Goal: Navigation & Orientation: Find specific page/section

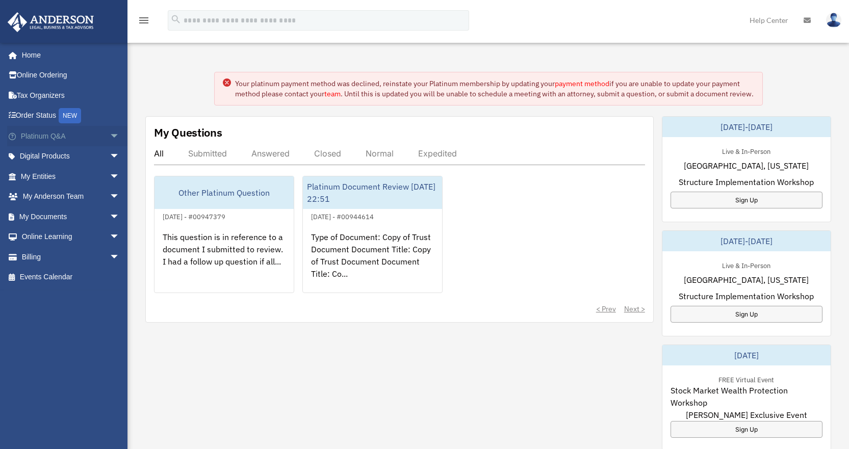
click at [110, 138] on span "arrow_drop_down" at bounding box center [120, 136] width 20 height 21
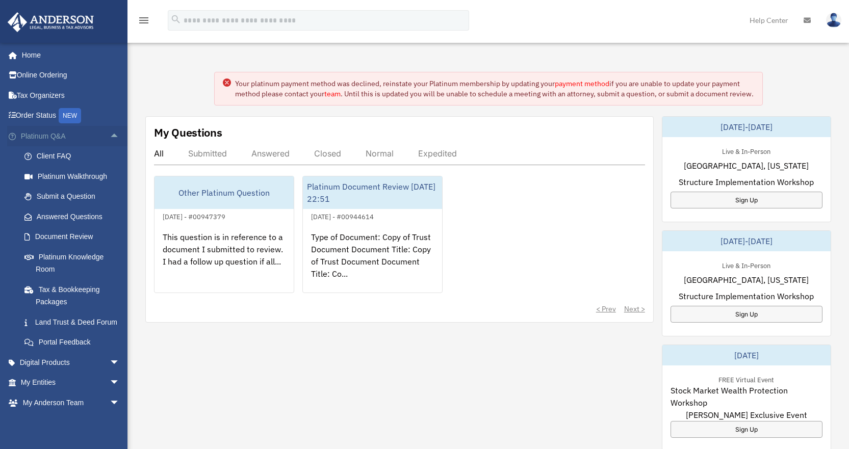
click at [110, 135] on span "arrow_drop_up" at bounding box center [120, 136] width 20 height 21
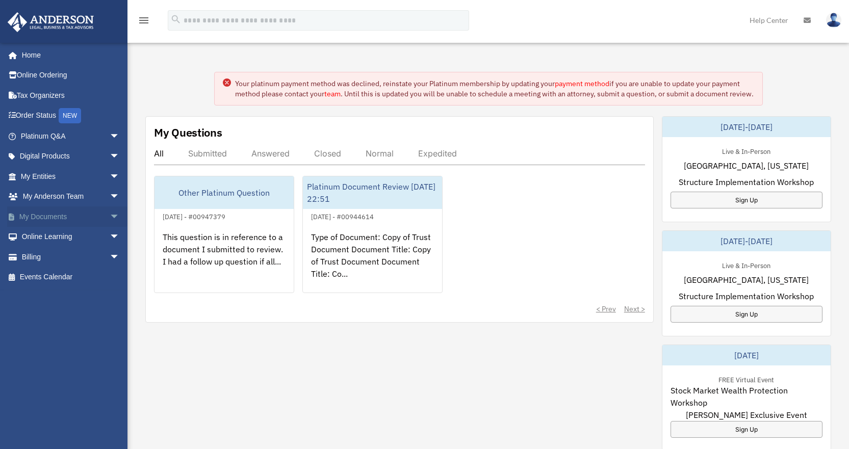
click at [110, 220] on span "arrow_drop_down" at bounding box center [120, 216] width 20 height 21
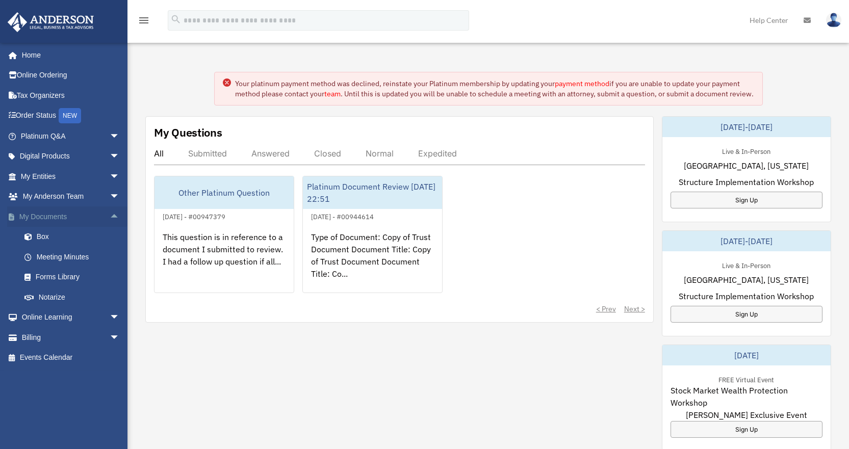
click at [110, 220] on span "arrow_drop_up" at bounding box center [120, 216] width 20 height 21
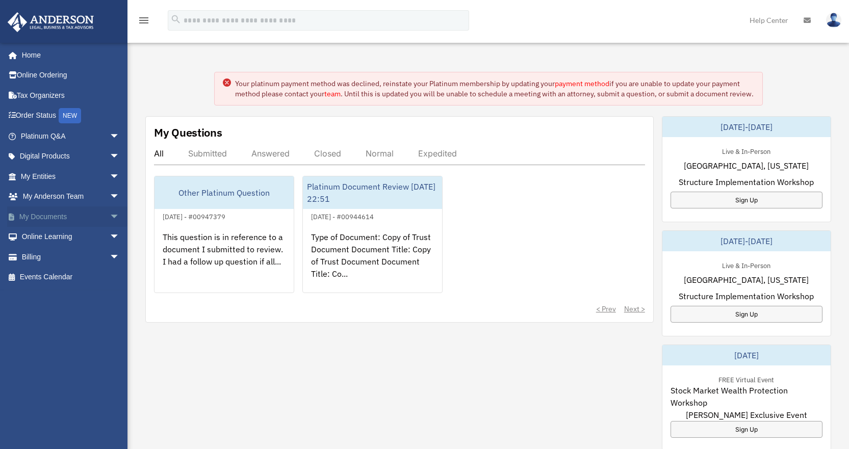
click at [110, 216] on span "arrow_drop_down" at bounding box center [120, 216] width 20 height 21
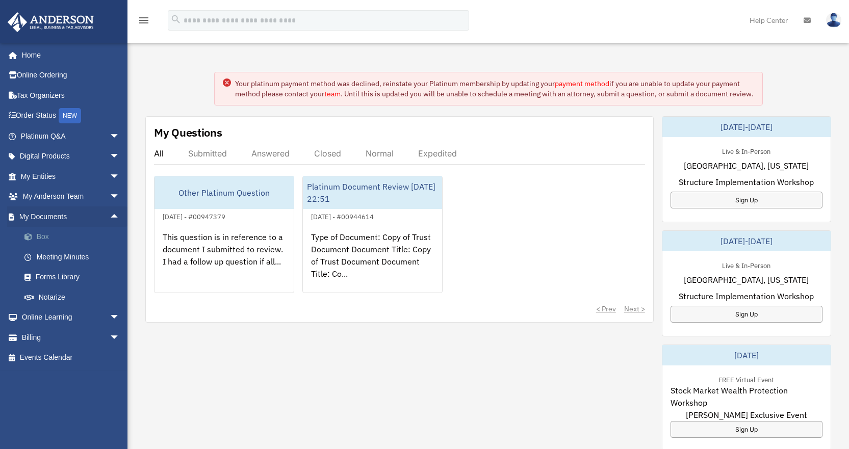
click at [59, 233] on link "Box" at bounding box center [74, 237] width 121 height 20
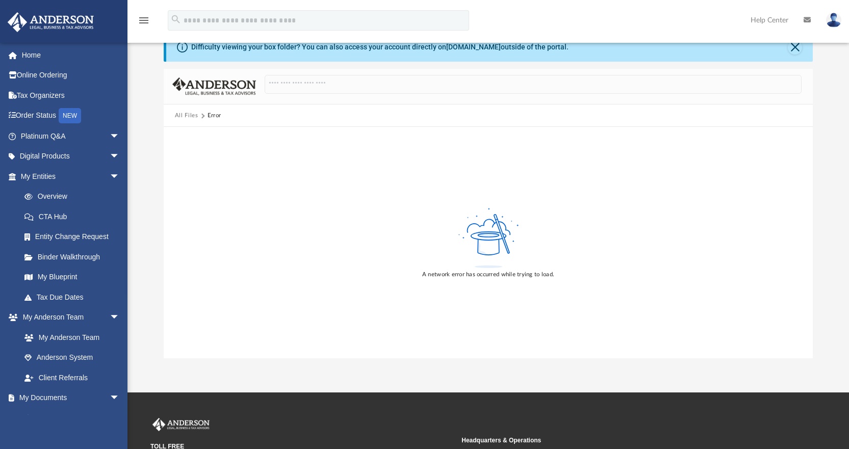
scroll to position [51, 0]
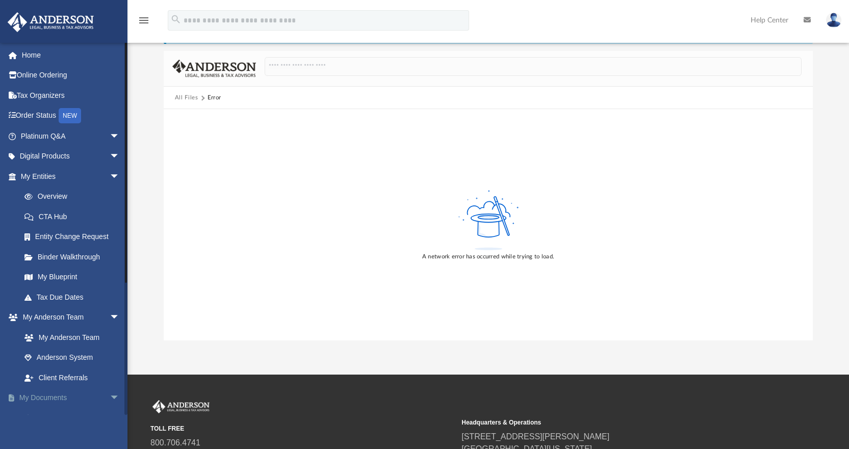
click at [95, 396] on link "My Documents arrow_drop_down" at bounding box center [71, 398] width 128 height 20
click at [110, 396] on span "arrow_drop_down" at bounding box center [120, 398] width 20 height 21
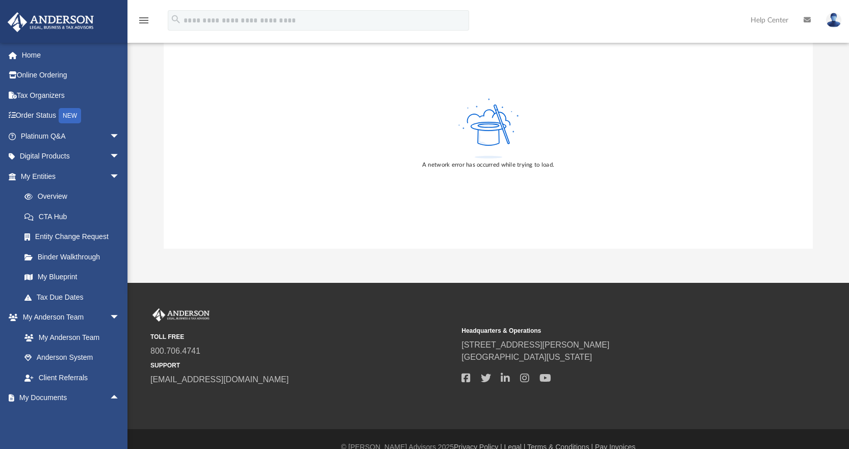
scroll to position [159, 0]
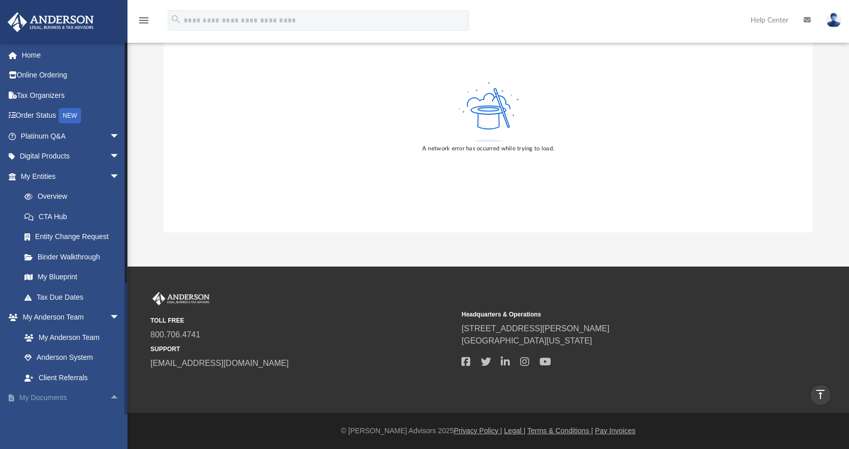
click at [40, 400] on link "My Documents arrow_drop_up" at bounding box center [71, 398] width 128 height 20
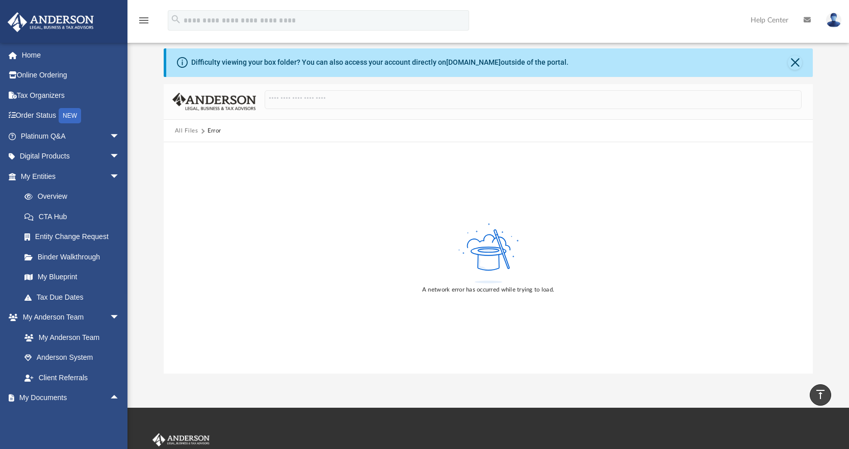
scroll to position [0, 0]
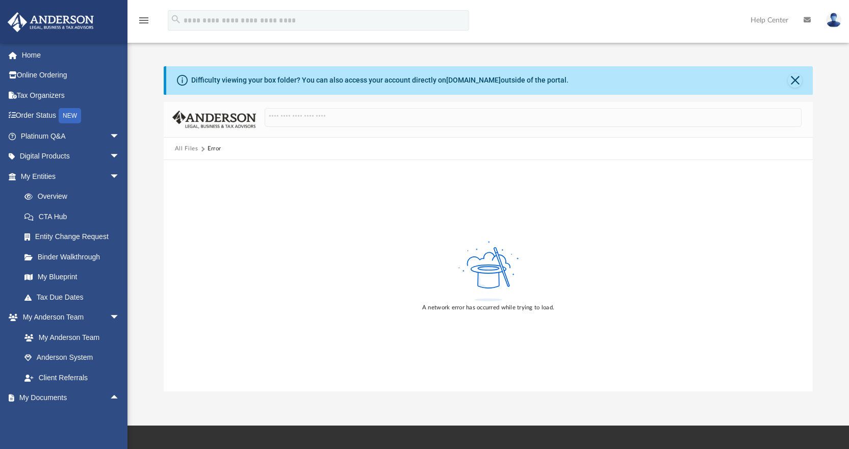
click at [843, 21] on link at bounding box center [833, 19] width 31 height 45
click at [805, 18] on icon at bounding box center [806, 19] width 7 height 7
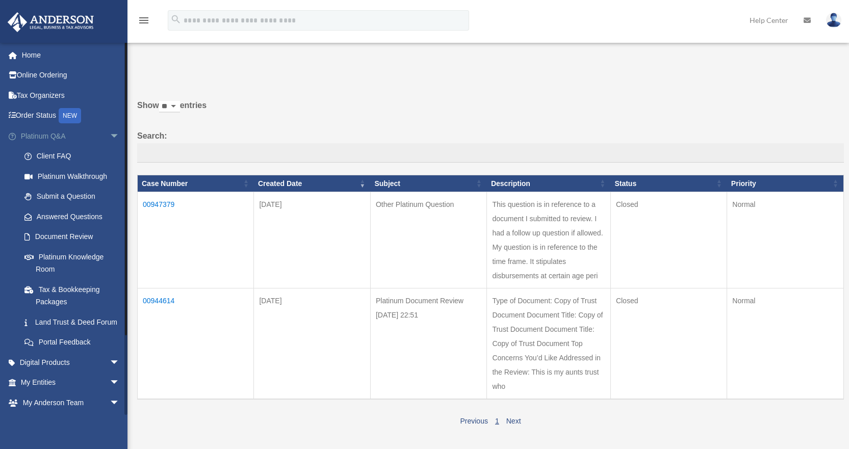
click at [110, 139] on span "arrow_drop_down" at bounding box center [120, 136] width 20 height 21
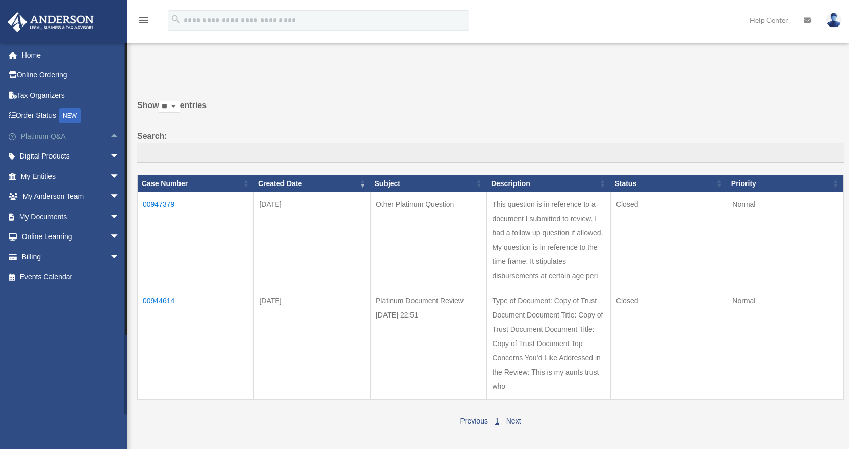
click at [110, 139] on span "arrow_drop_up" at bounding box center [120, 136] width 20 height 21
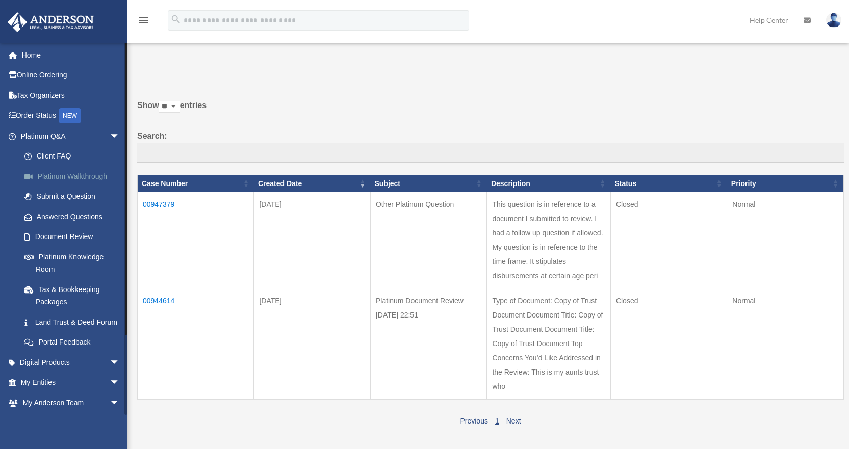
click at [83, 179] on link "Platinum Walkthrough" at bounding box center [74, 176] width 121 height 20
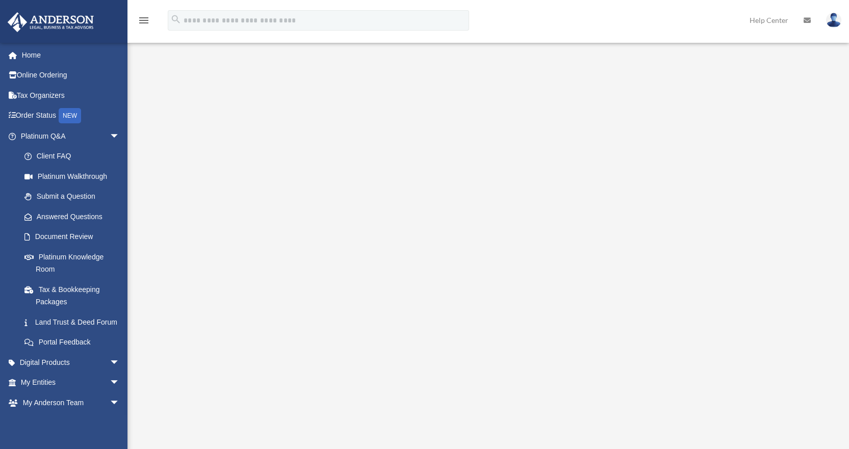
click at [182, 343] on div "<span data-mce-type="bookmark" style="display: inline-block; width: 0px; overfl…" at bounding box center [487, 238] width 698 height 348
click at [540, 406] on div "<span data-mce-type="bookmark" style="display: inline-block; width: 0px; overfl…" at bounding box center [487, 238] width 698 height 348
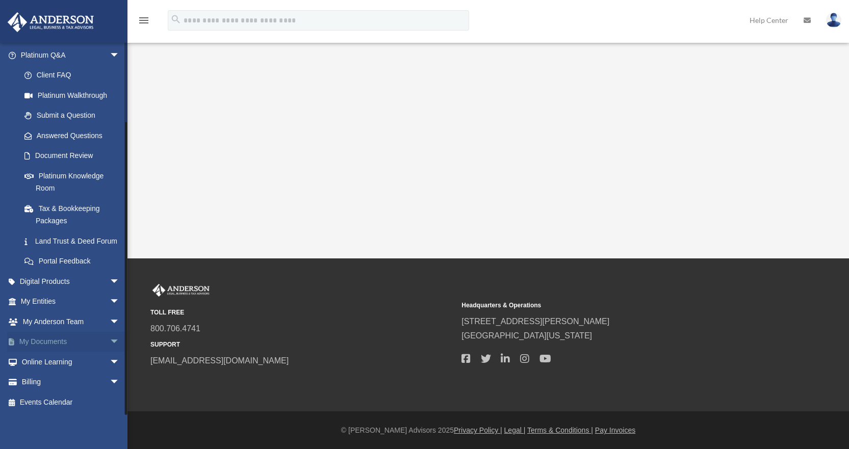
scroll to position [200, 0]
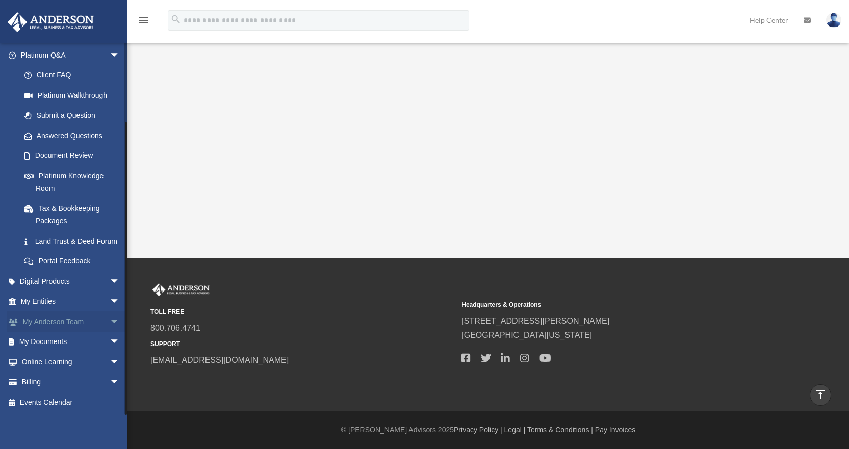
click at [110, 324] on span "arrow_drop_down" at bounding box center [120, 321] width 20 height 21
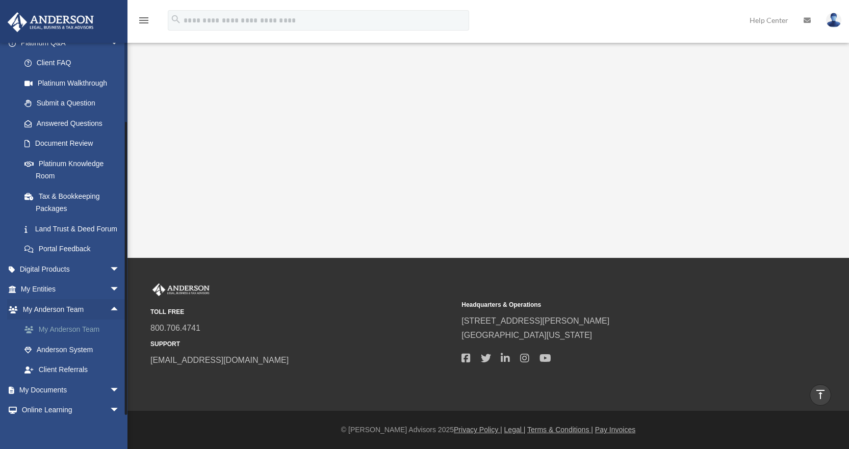
click at [47, 340] on link "My Anderson Team" at bounding box center [74, 330] width 121 height 20
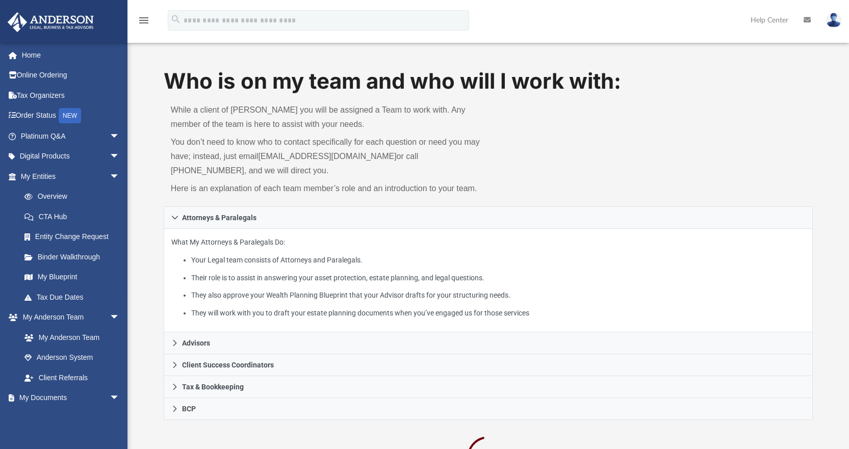
scroll to position [102, 0]
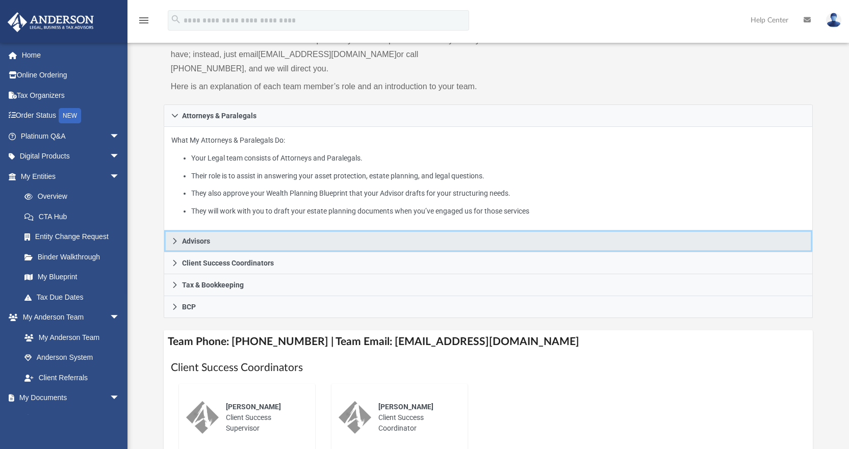
click at [180, 242] on link "Advisors" at bounding box center [488, 241] width 649 height 22
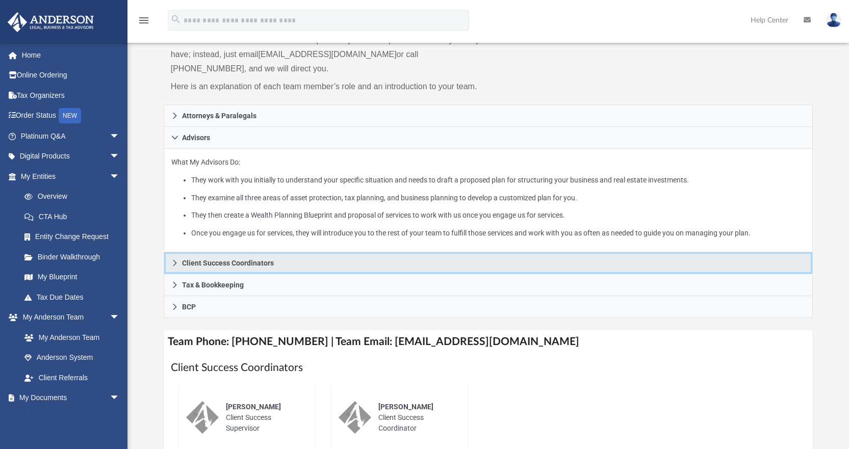
click at [188, 269] on link "Client Success Coordinators" at bounding box center [488, 263] width 649 height 22
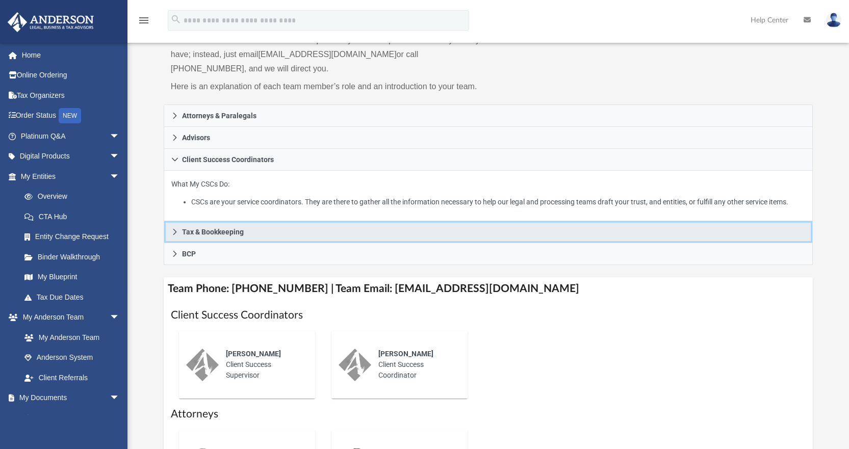
click at [180, 237] on link "Tax & Bookkeeping" at bounding box center [488, 232] width 649 height 22
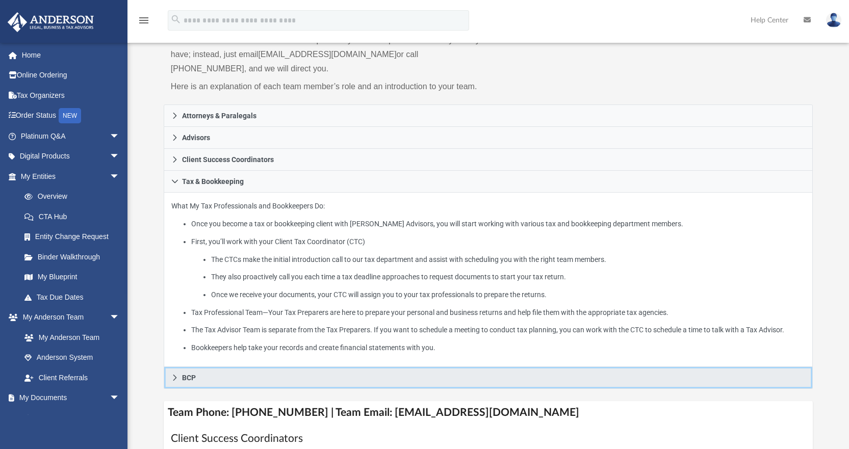
click at [177, 379] on icon at bounding box center [174, 377] width 7 height 7
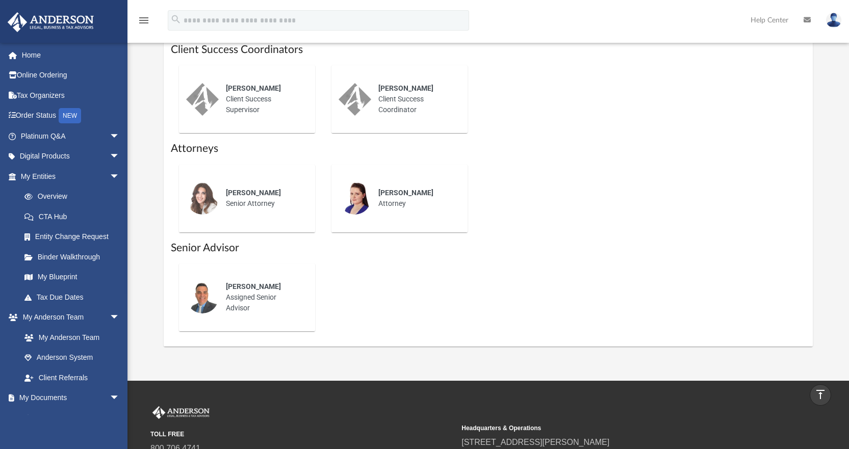
scroll to position [306, 0]
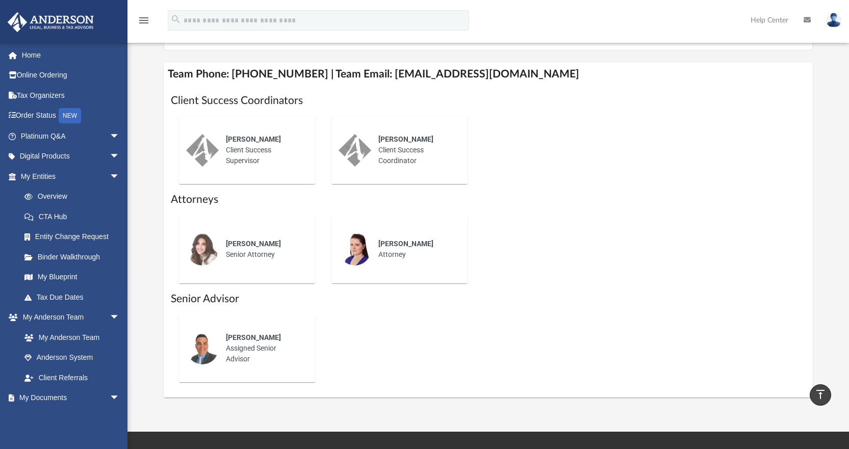
click at [156, 239] on div "Who is on my team and who will I work with: While a client of Anderson you will…" at bounding box center [487, 78] width 721 height 637
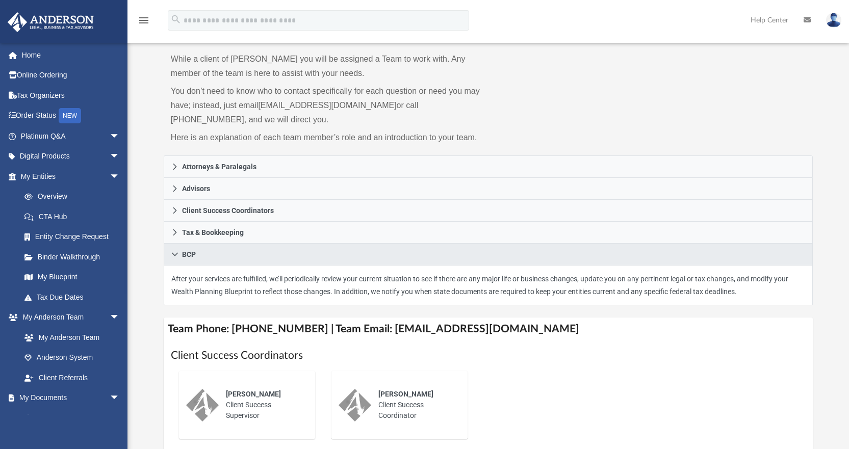
scroll to position [0, 0]
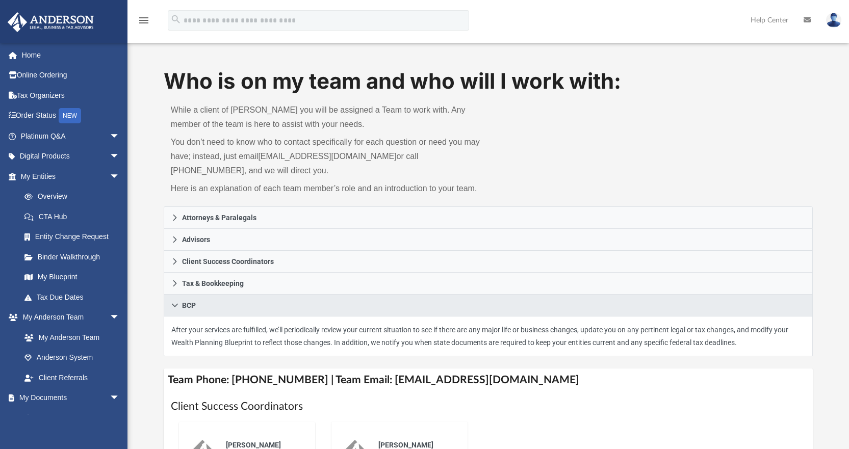
click at [150, 278] on div "Who is on my team and who will I work with: While a client of Anderson you will…" at bounding box center [487, 384] width 721 height 637
click at [87, 261] on link "Binder Walkthrough" at bounding box center [74, 257] width 121 height 20
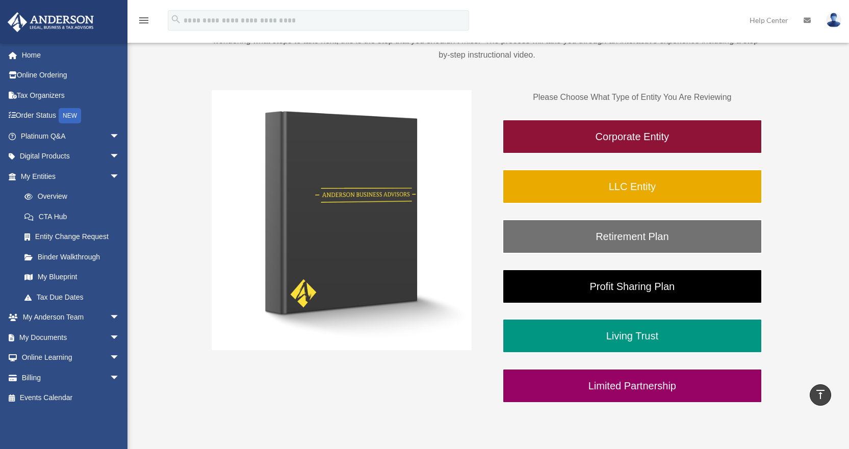
scroll to position [105, 0]
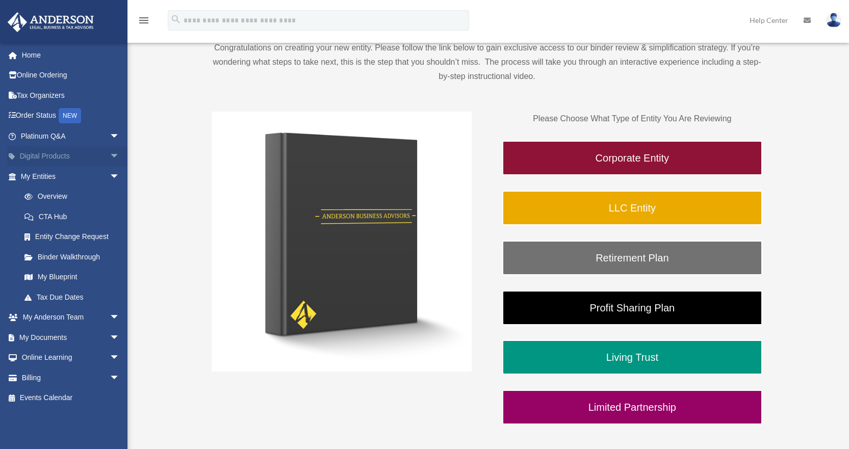
click at [96, 154] on link "Digital Products arrow_drop_down" at bounding box center [71, 156] width 128 height 20
click at [59, 159] on link "Digital Products arrow_drop_down" at bounding box center [71, 156] width 128 height 20
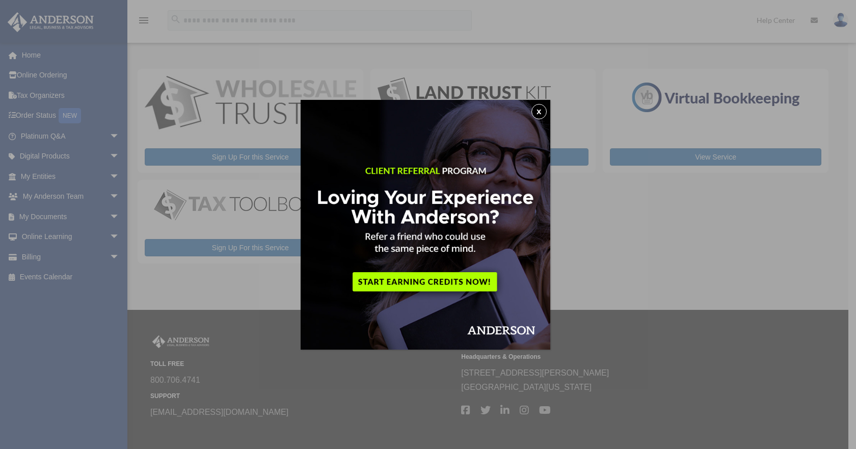
click at [542, 112] on button "x" at bounding box center [539, 111] width 15 height 15
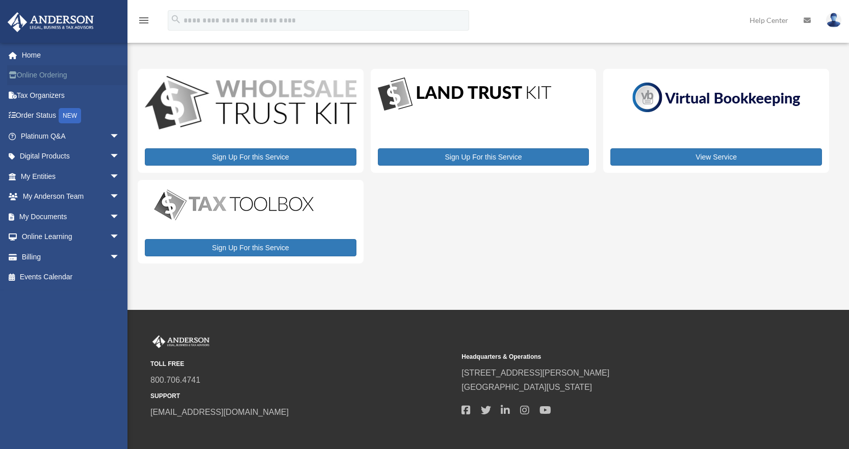
click at [45, 78] on link "Online Ordering" at bounding box center [71, 75] width 128 height 20
